Goal: Obtain resource: Obtain resource

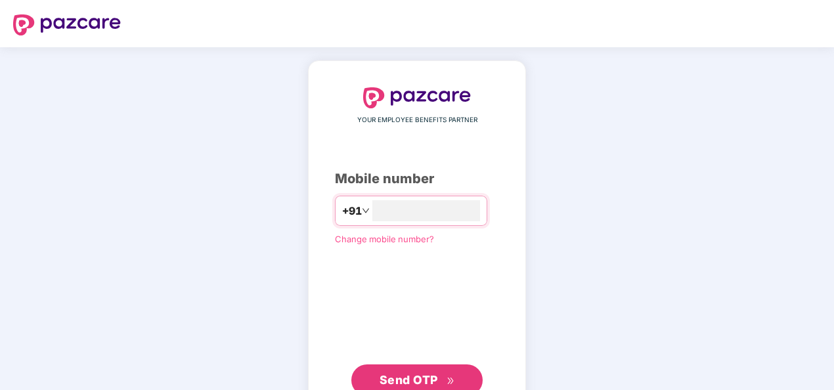
type input "**********"
click at [524, 177] on div "**********" at bounding box center [417, 241] width 218 height 363
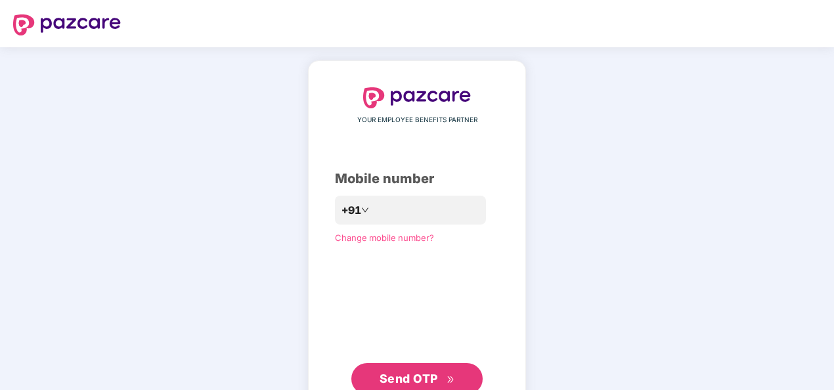
click at [440, 377] on span "Send OTP" at bounding box center [418, 379] width 76 height 18
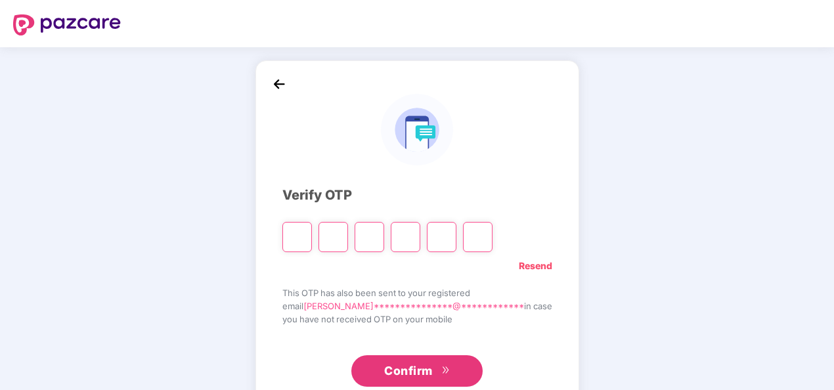
type input "*"
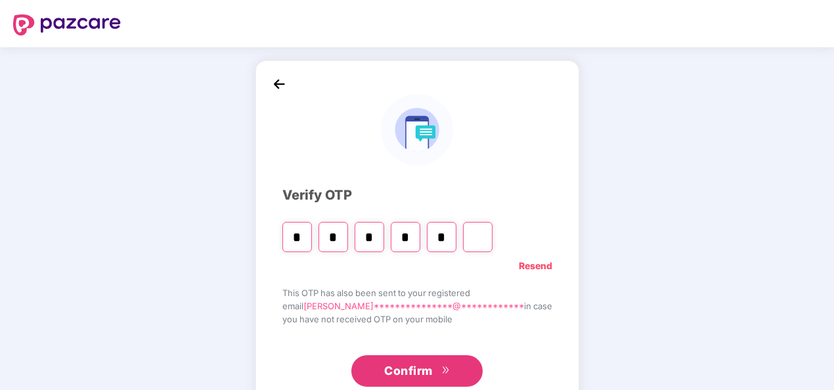
type input "*"
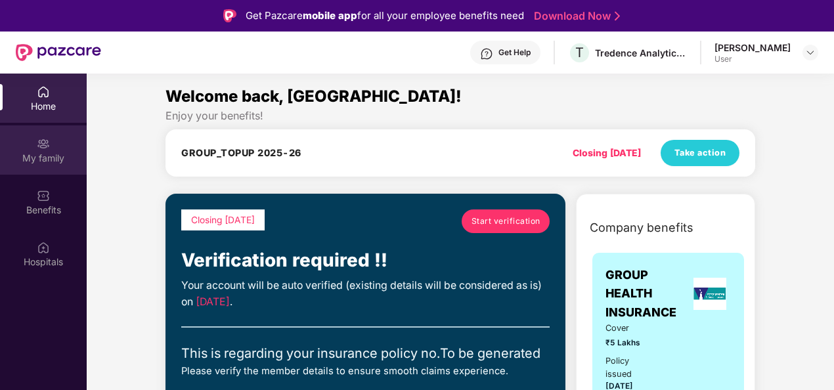
click at [30, 164] on div "My family" at bounding box center [43, 149] width 87 height 49
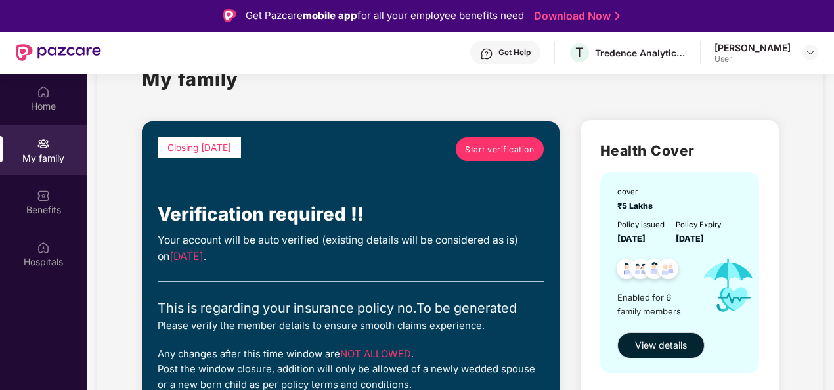
scroll to position [66, 0]
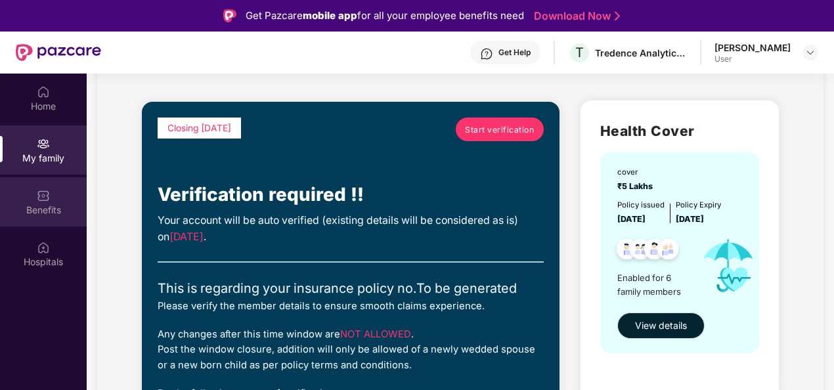
click at [32, 194] on div "Benefits" at bounding box center [43, 201] width 87 height 49
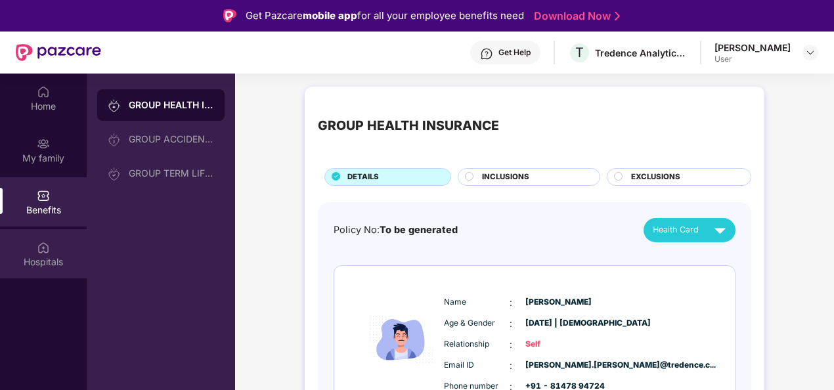
click at [47, 259] on div "Hospitals" at bounding box center [43, 262] width 87 height 13
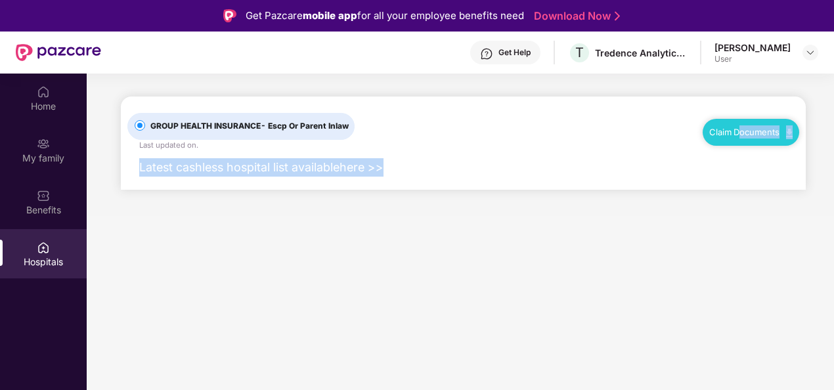
drag, startPoint x: 735, startPoint y: 131, endPoint x: 419, endPoint y: 194, distance: 322.3
click at [419, 194] on main "GROUP HEALTH INSURANCE - Escp Or Parent Inlaw Last updated on . Claim Documents…" at bounding box center [461, 145] width 748 height 143
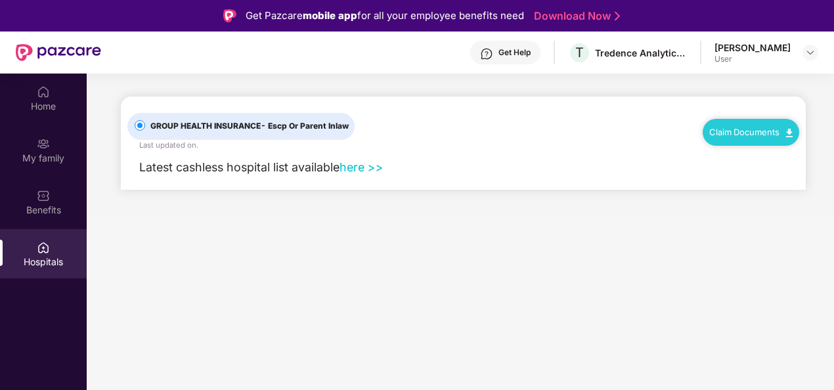
click at [729, 129] on link "Claim Documents" at bounding box center [751, 132] width 83 height 11
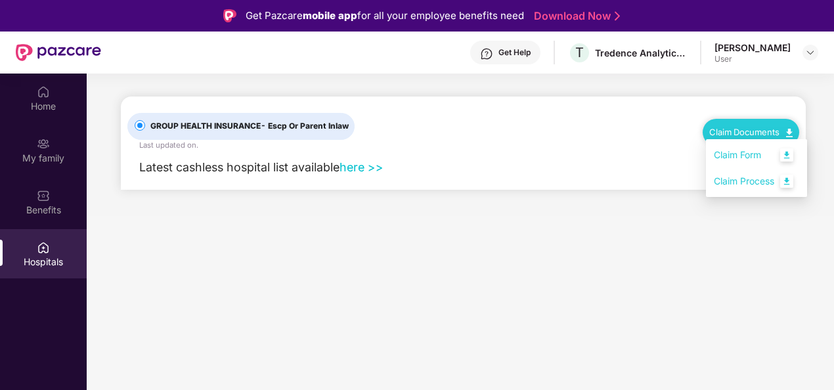
click at [725, 151] on link "Claim Form" at bounding box center [756, 155] width 85 height 28
